Goal: Task Accomplishment & Management: Manage account settings

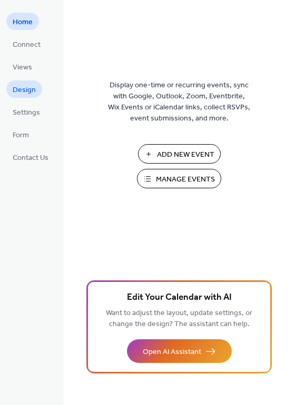
click at [28, 87] on span "Design" at bounding box center [24, 90] width 23 height 11
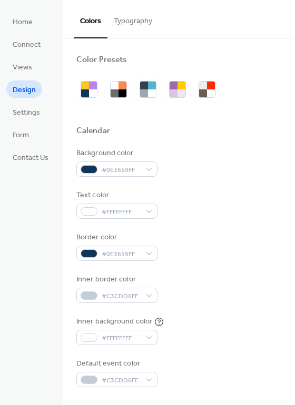
click at [129, 27] on button "Typography" at bounding box center [132, 18] width 51 height 37
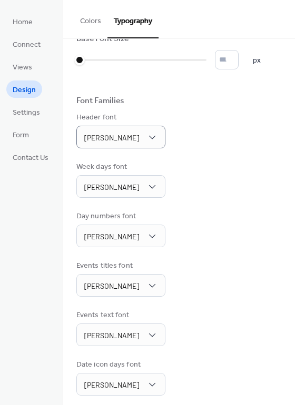
scroll to position [8, 0]
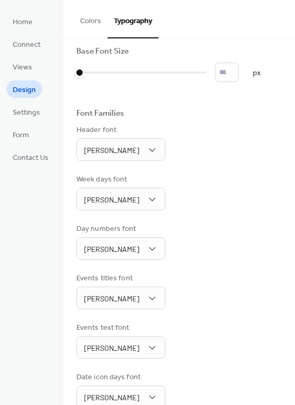
click at [90, 21] on button "Colors" at bounding box center [91, 18] width 34 height 37
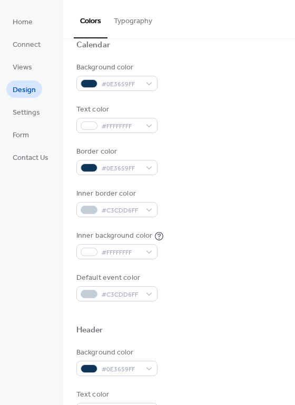
scroll to position [26, 0]
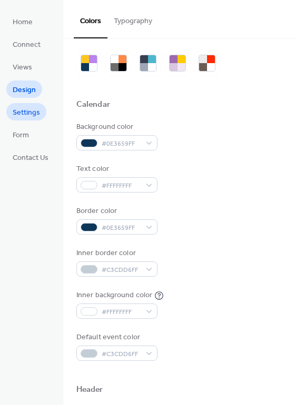
click at [26, 111] on span "Settings" at bounding box center [26, 112] width 27 height 11
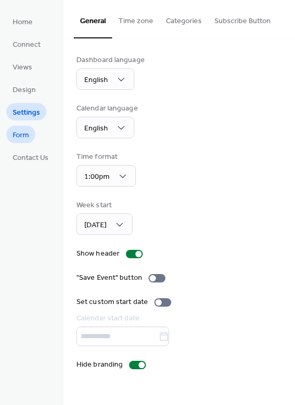
click at [22, 138] on span "Form" at bounding box center [21, 135] width 16 height 11
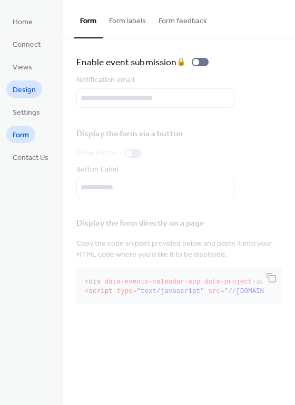
click at [23, 85] on span "Design" at bounding box center [24, 90] width 23 height 11
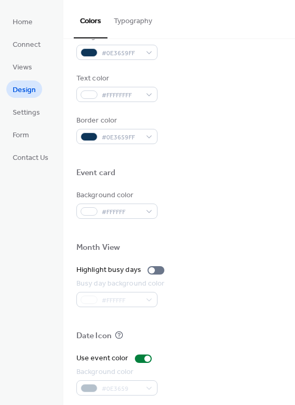
scroll to position [450, 0]
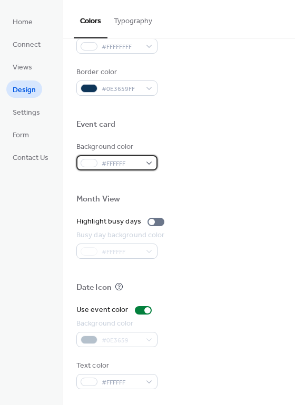
click at [121, 162] on span "#FFFFFF" at bounding box center [121, 163] width 39 height 11
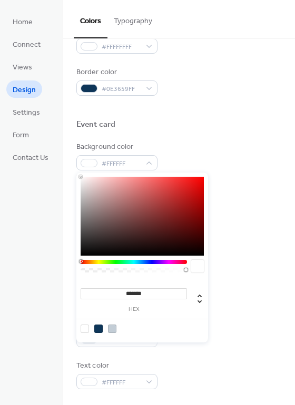
click at [172, 136] on div at bounding box center [178, 137] width 205 height 8
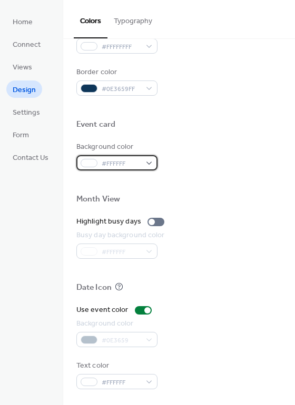
click at [138, 161] on span "#FFFFFF" at bounding box center [121, 163] width 39 height 11
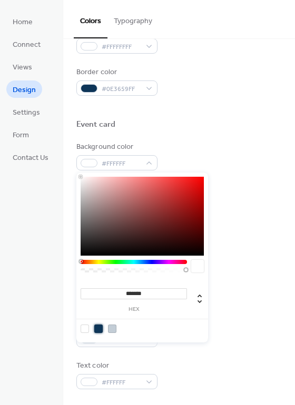
click at [100, 328] on div at bounding box center [98, 328] width 8 height 8
type input "*******"
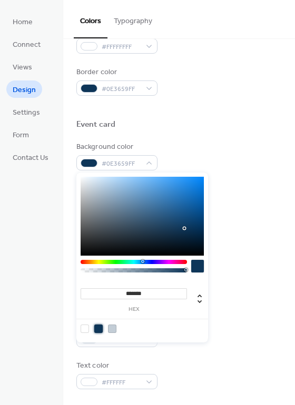
click at [212, 120] on div "Event card" at bounding box center [178, 126] width 205 height 14
